Goal: Transaction & Acquisition: Purchase product/service

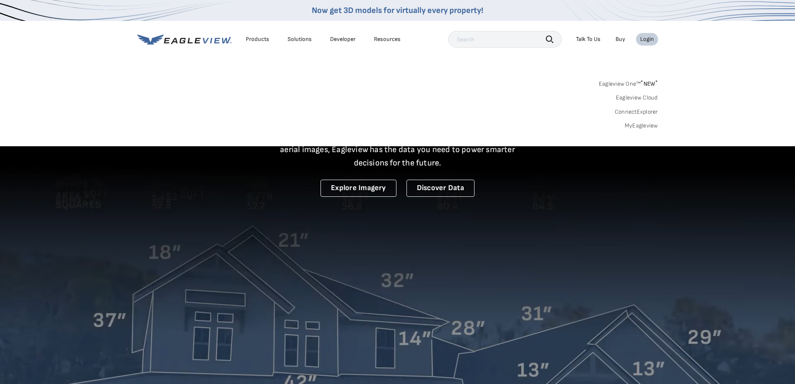
click at [624, 83] on link "Eagleview One™ * NEW *" at bounding box center [628, 83] width 59 height 10
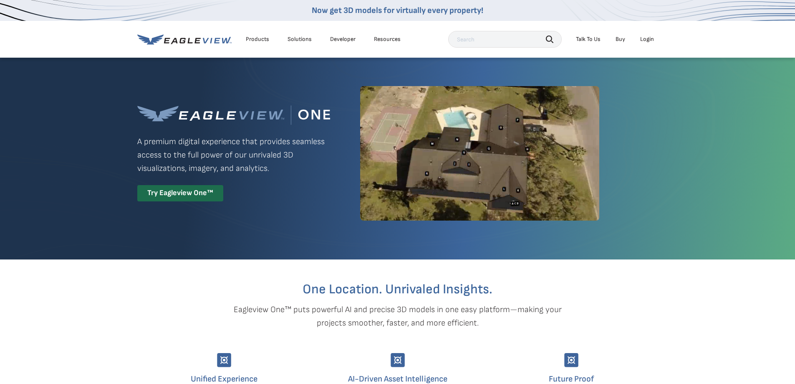
click at [645, 39] on div "Login" at bounding box center [647, 39] width 14 height 8
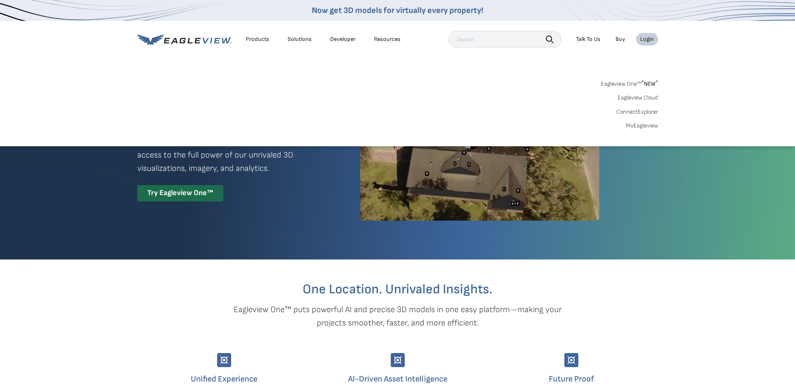
click at [633, 81] on link "Eagleview One™ * NEW *" at bounding box center [629, 83] width 57 height 10
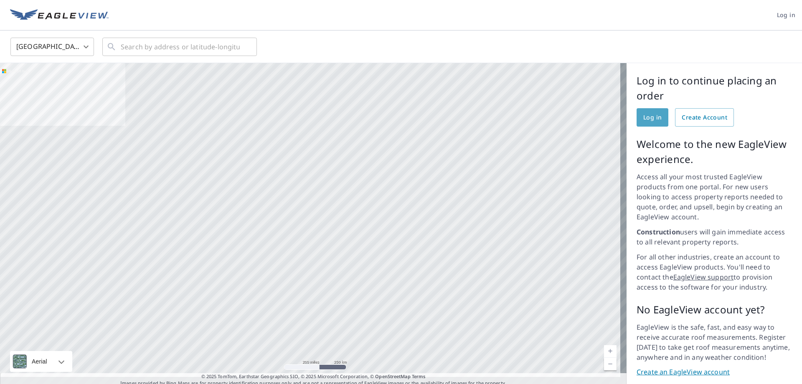
click at [649, 116] on span "Log in" at bounding box center [652, 117] width 18 height 10
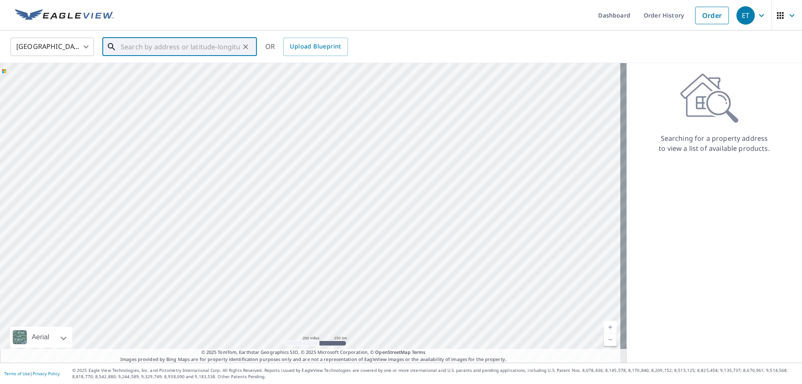
click at [214, 51] on input "text" at bounding box center [180, 46] width 119 height 23
paste input "6330 North Lake Drive Whitefish Bay, WI 53217"
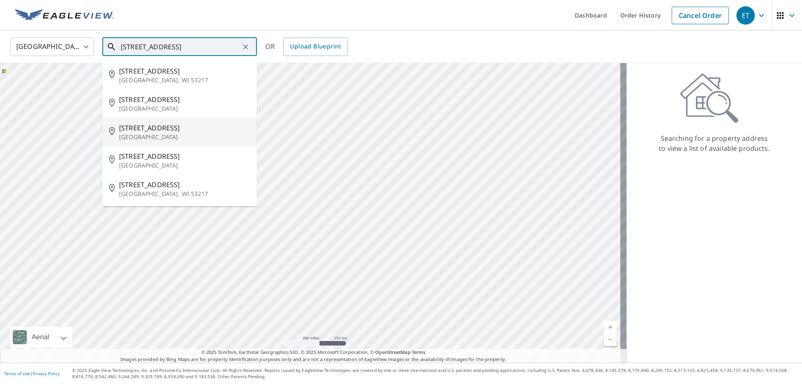
click at [198, 126] on span "6330 N Lake Dr" at bounding box center [184, 128] width 131 height 10
type input "6330 N Lake Dr Whitefish Bay, WI 53217"
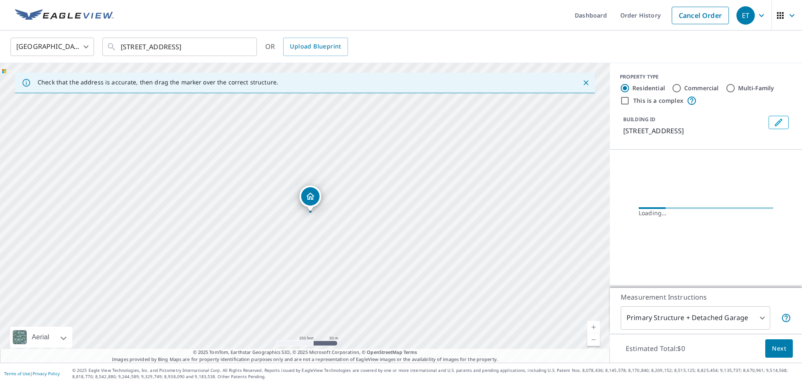
scroll to position [0, 0]
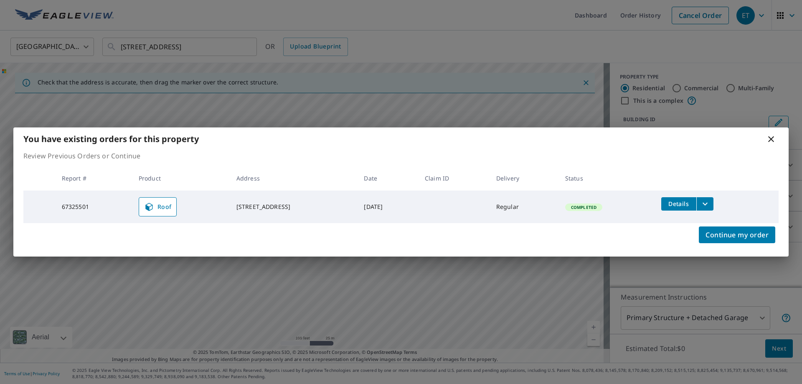
click at [710, 206] on icon "filesDropdownBtn-67325501" at bounding box center [705, 204] width 10 height 10
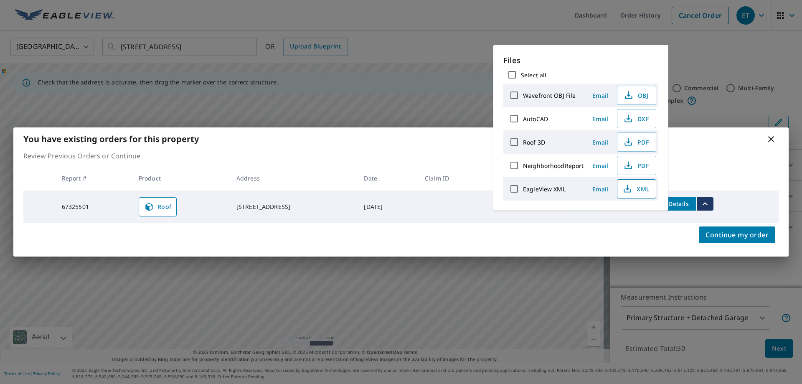
click at [639, 190] on span "XML" at bounding box center [635, 189] width 27 height 10
click at [634, 141] on span "PDF" at bounding box center [635, 142] width 27 height 10
click at [559, 22] on div "You have existing orders for this property Review Previous Orders or Continue R…" at bounding box center [401, 192] width 802 height 384
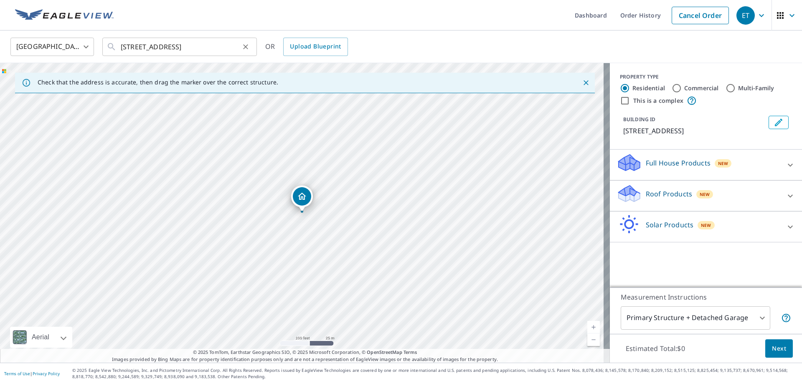
click at [244, 46] on icon "Clear" at bounding box center [245, 47] width 8 height 8
paste input "8545 North River Road River Hills, WI 53217"
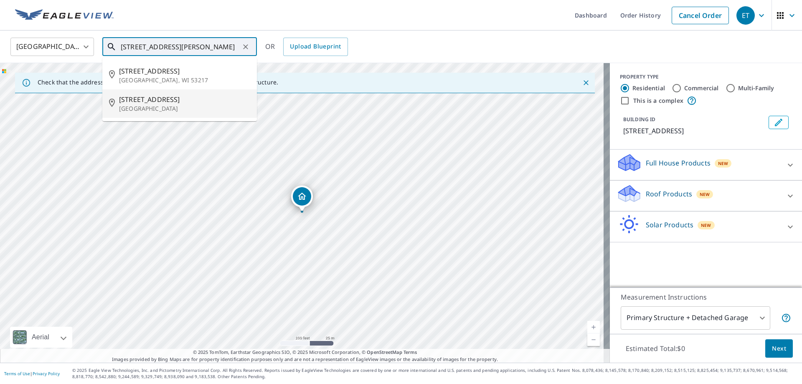
click at [210, 100] on span "8545 N River Rd" at bounding box center [184, 99] width 131 height 10
type input "8545 N River Rd River Hills, WI 53217"
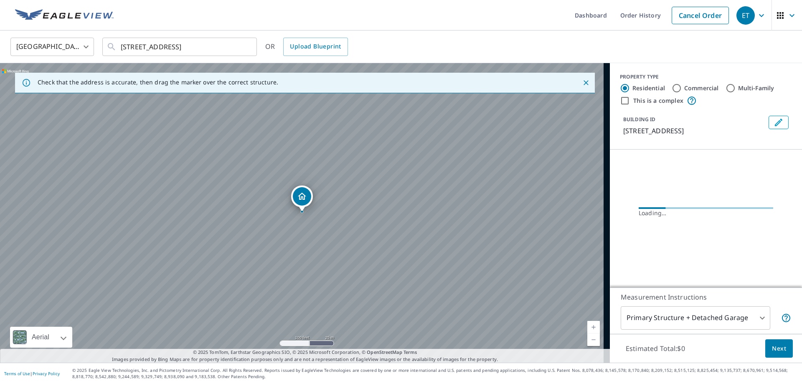
scroll to position [0, 0]
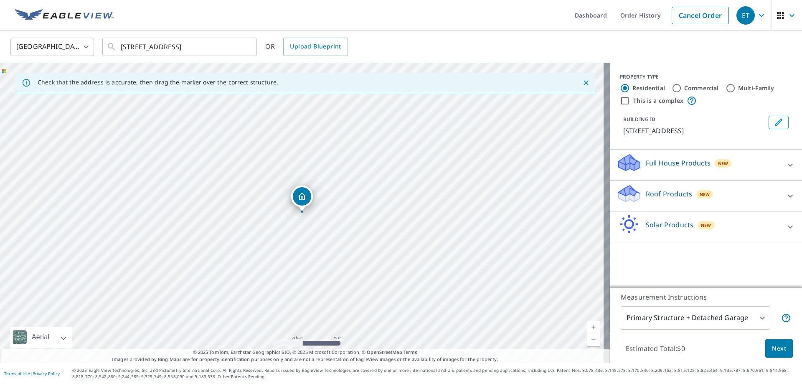
click at [690, 200] on div "Roof Products New" at bounding box center [698, 196] width 164 height 24
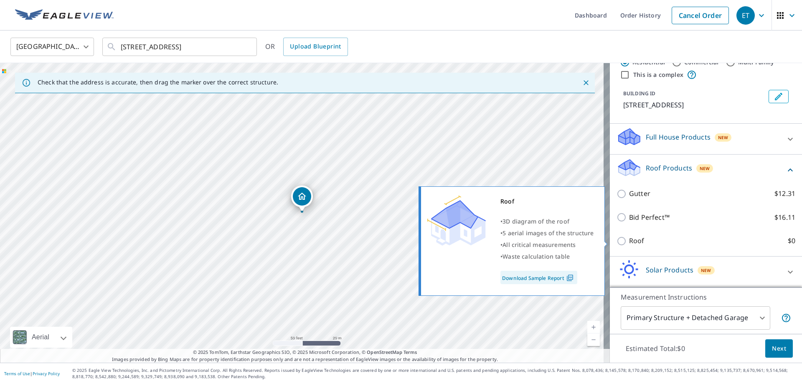
click at [629, 236] on p "Roof" at bounding box center [636, 240] width 15 height 10
click at [629, 236] on input "Roof $0" at bounding box center [622, 241] width 13 height 10
checkbox input "true"
type input "3"
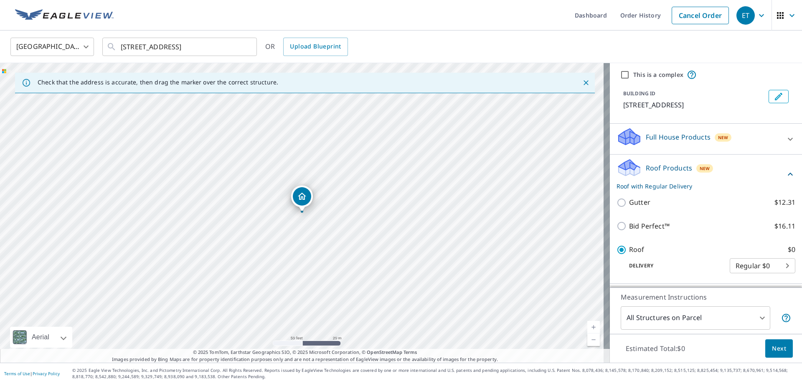
click at [775, 351] on span "Next" at bounding box center [779, 348] width 14 height 10
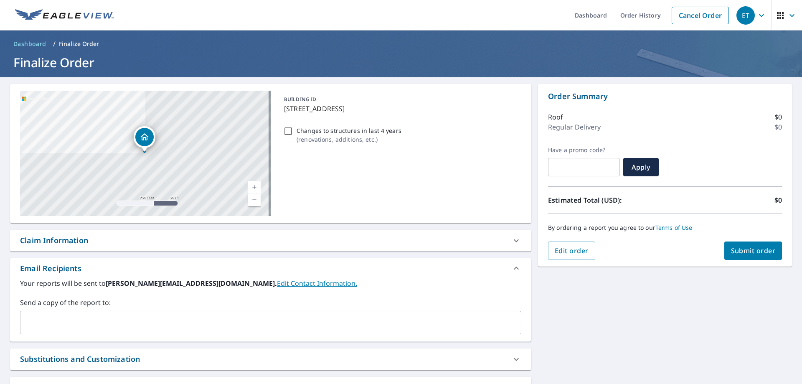
click at [747, 252] on span "Submit order" at bounding box center [753, 250] width 45 height 9
checkbox input "true"
